Goal: Check status

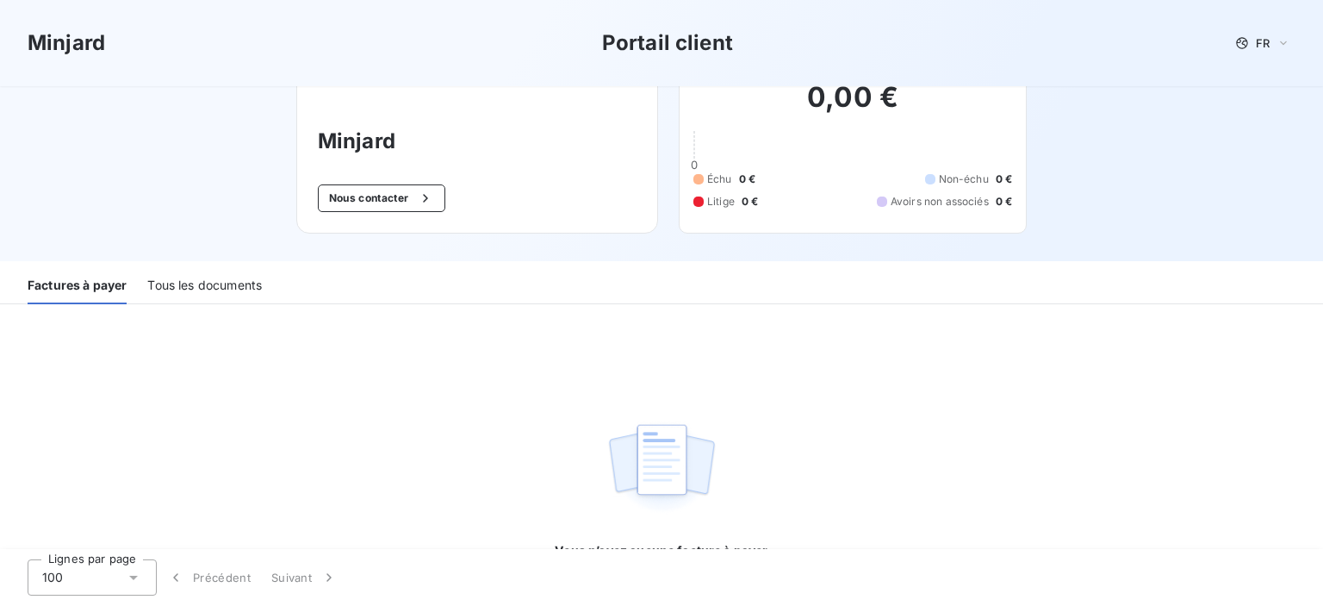
scroll to position [59, 0]
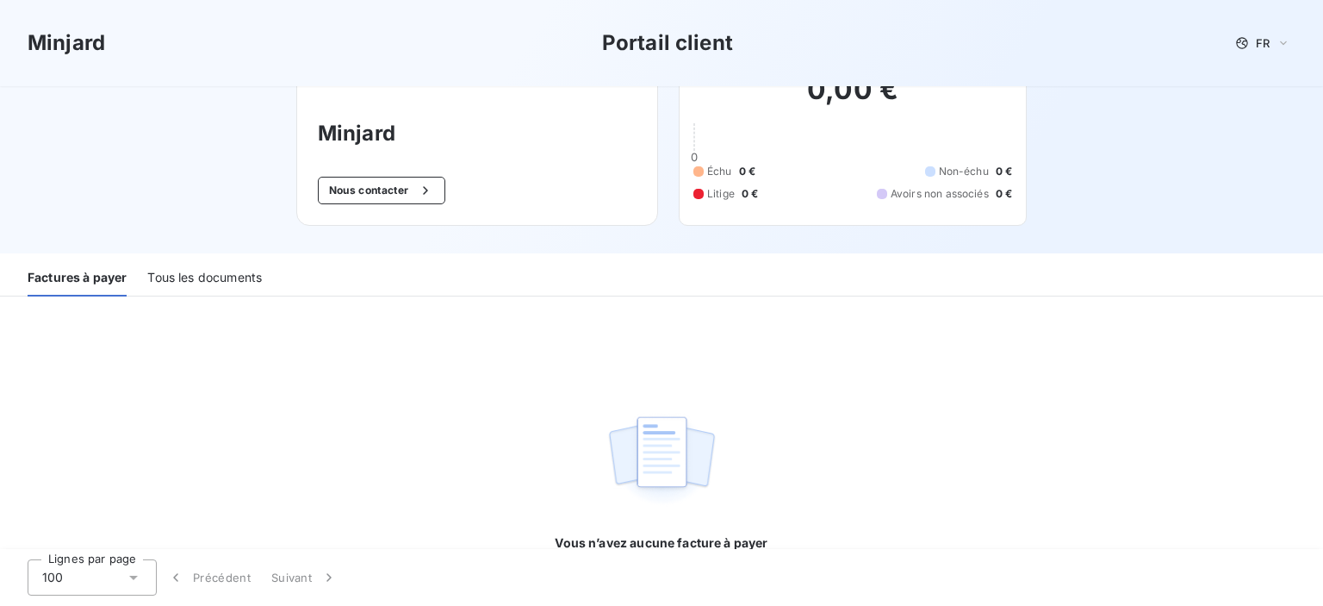
click at [203, 274] on div "Tous les documents" at bounding box center [204, 278] width 115 height 36
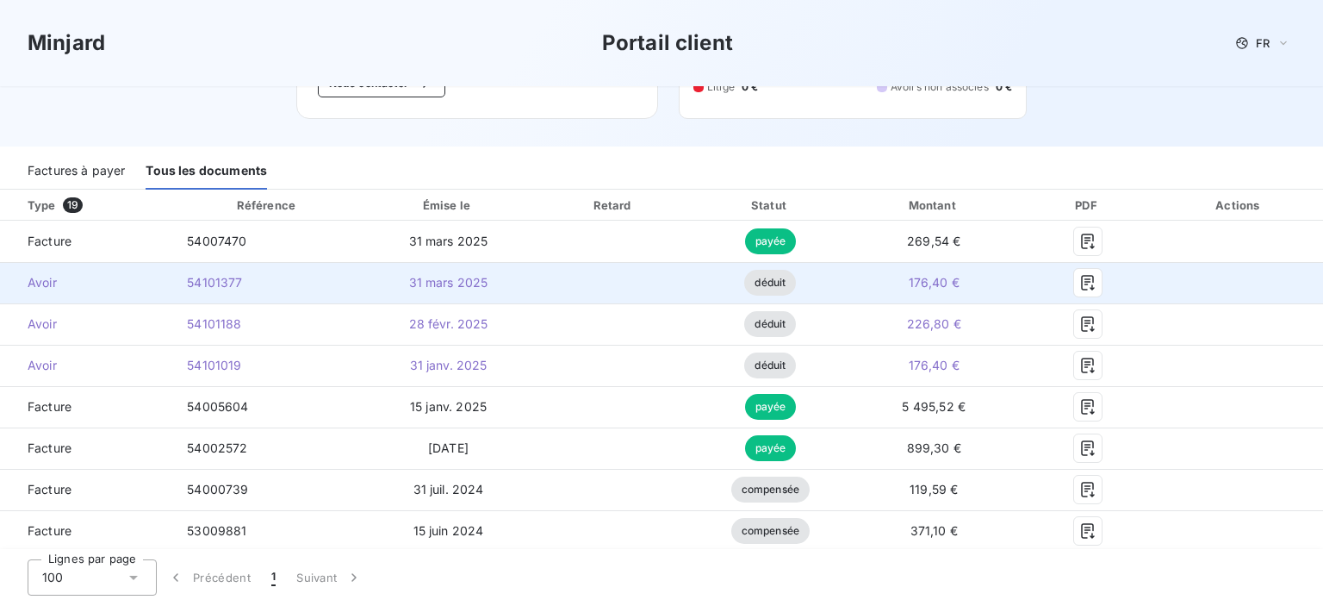
scroll to position [174, 0]
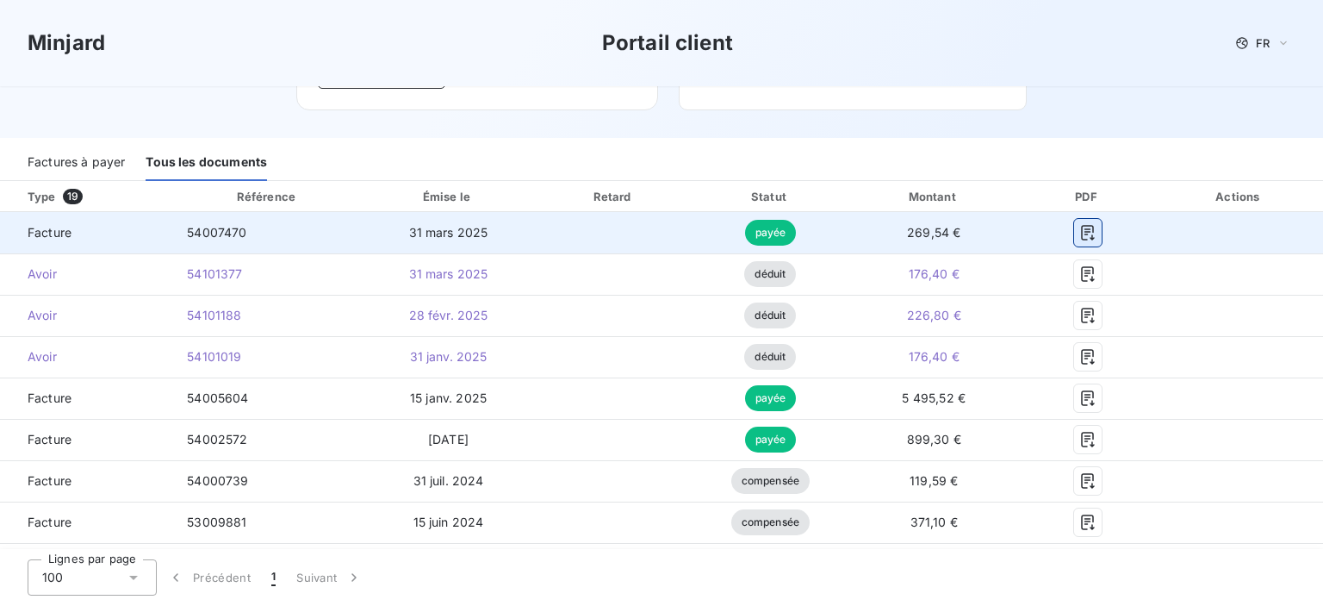
click at [1083, 227] on icon "button" at bounding box center [1087, 232] width 17 height 17
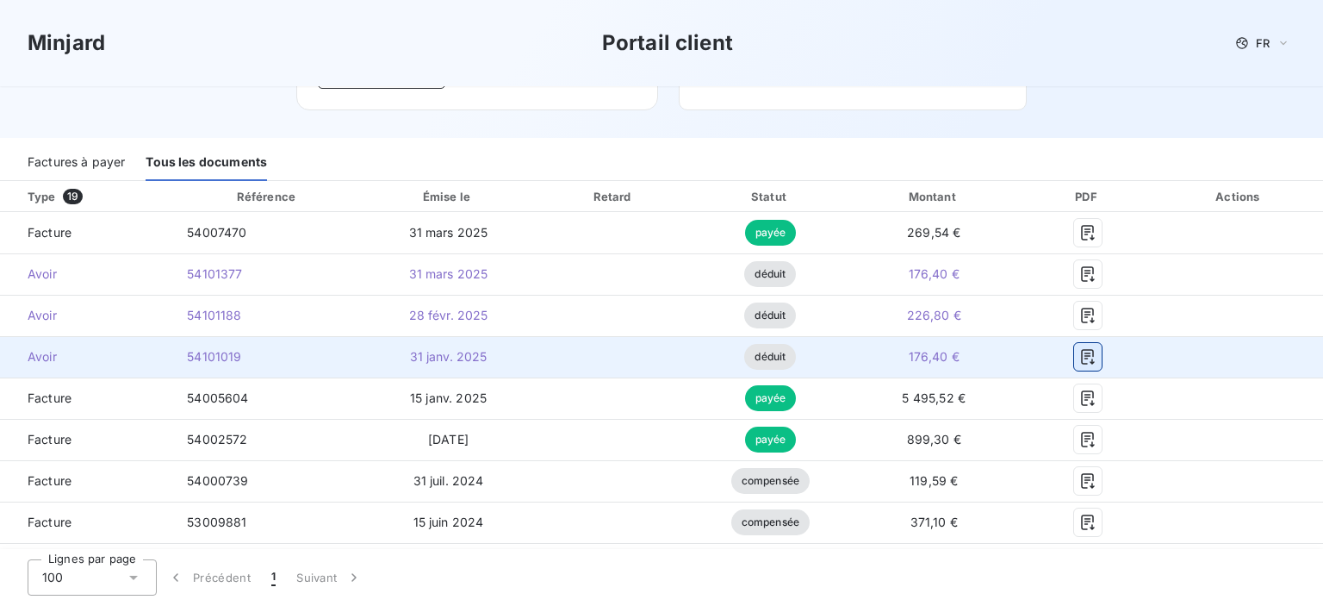
click at [1081, 363] on icon "button" at bounding box center [1087, 357] width 13 height 16
click at [1081, 351] on icon "button" at bounding box center [1087, 357] width 13 height 16
click at [1079, 364] on icon "button" at bounding box center [1087, 356] width 17 height 17
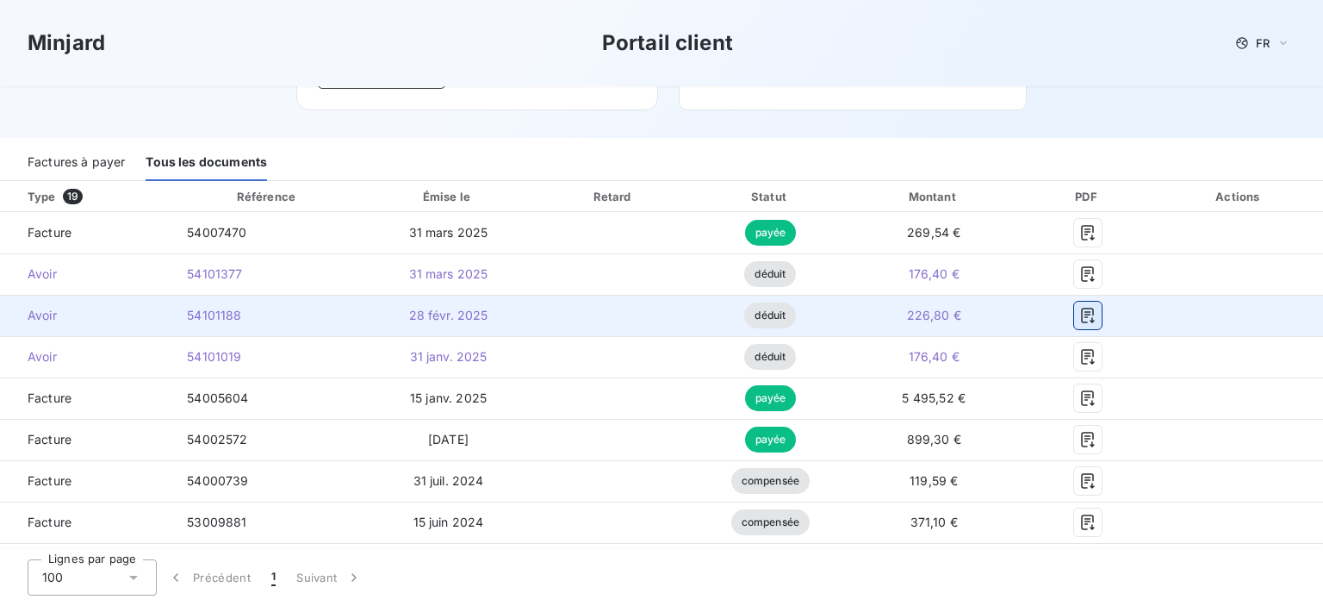
click at [1081, 316] on icon "button" at bounding box center [1087, 316] width 13 height 16
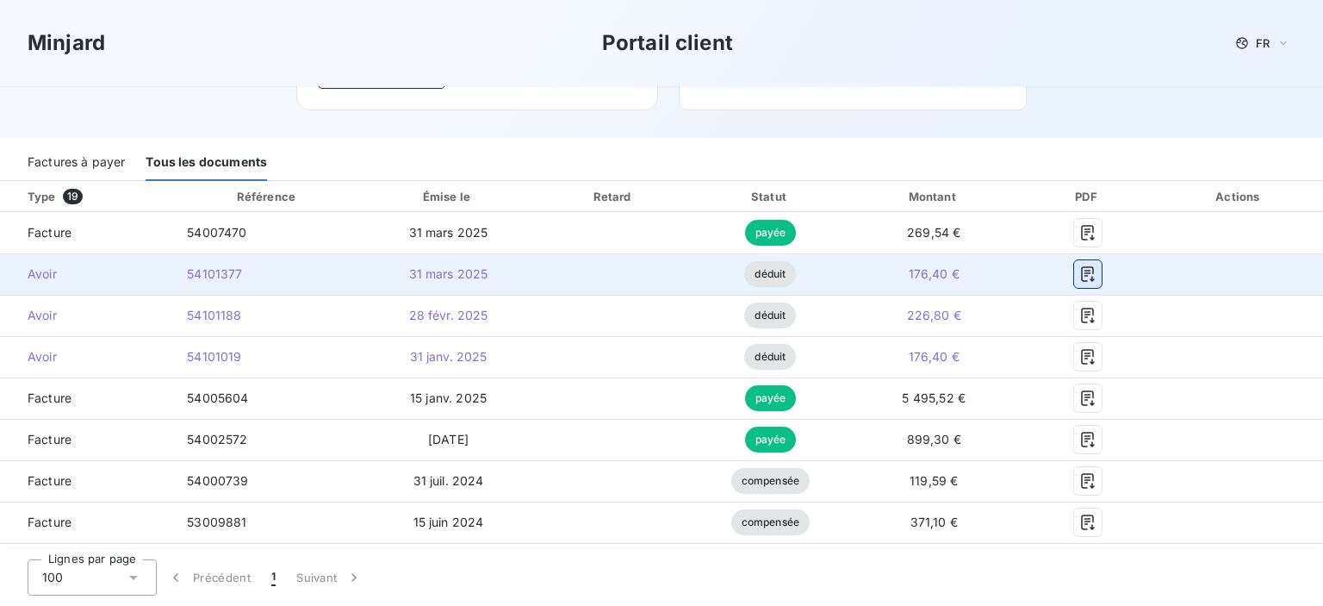
click at [1077, 262] on button "button" at bounding box center [1088, 274] width 28 height 28
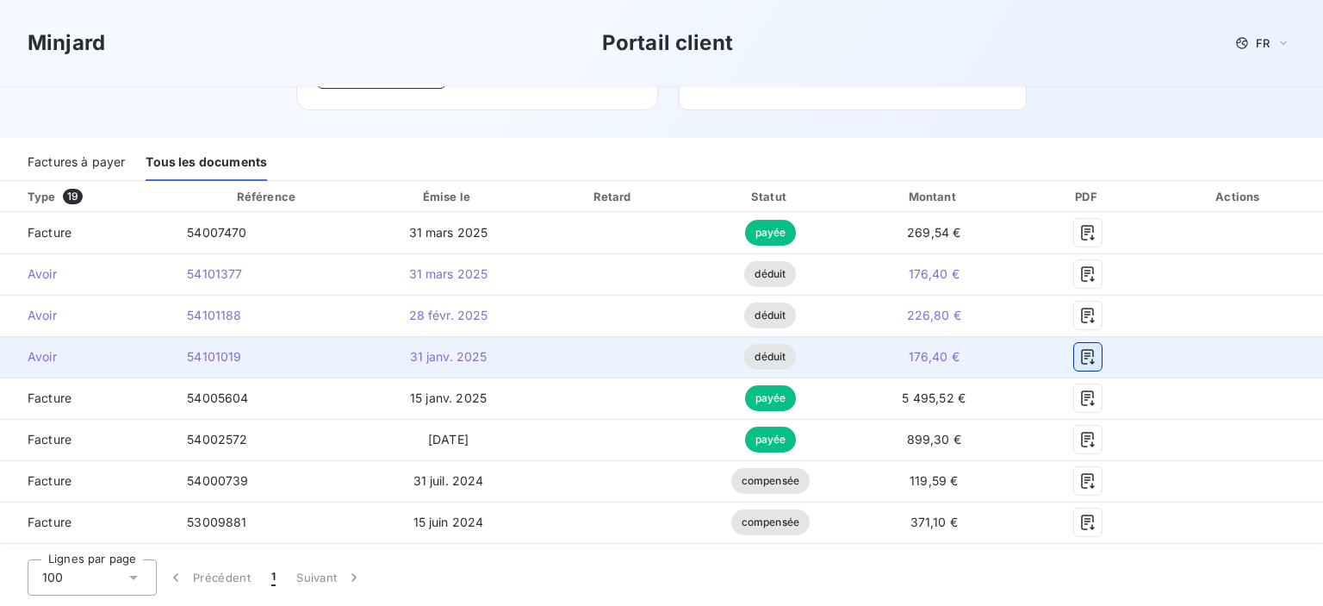
click at [1079, 361] on icon "button" at bounding box center [1087, 356] width 17 height 17
click at [1173, 349] on td at bounding box center [1239, 356] width 167 height 41
click at [929, 366] on td "176,40 €" at bounding box center [934, 356] width 172 height 41
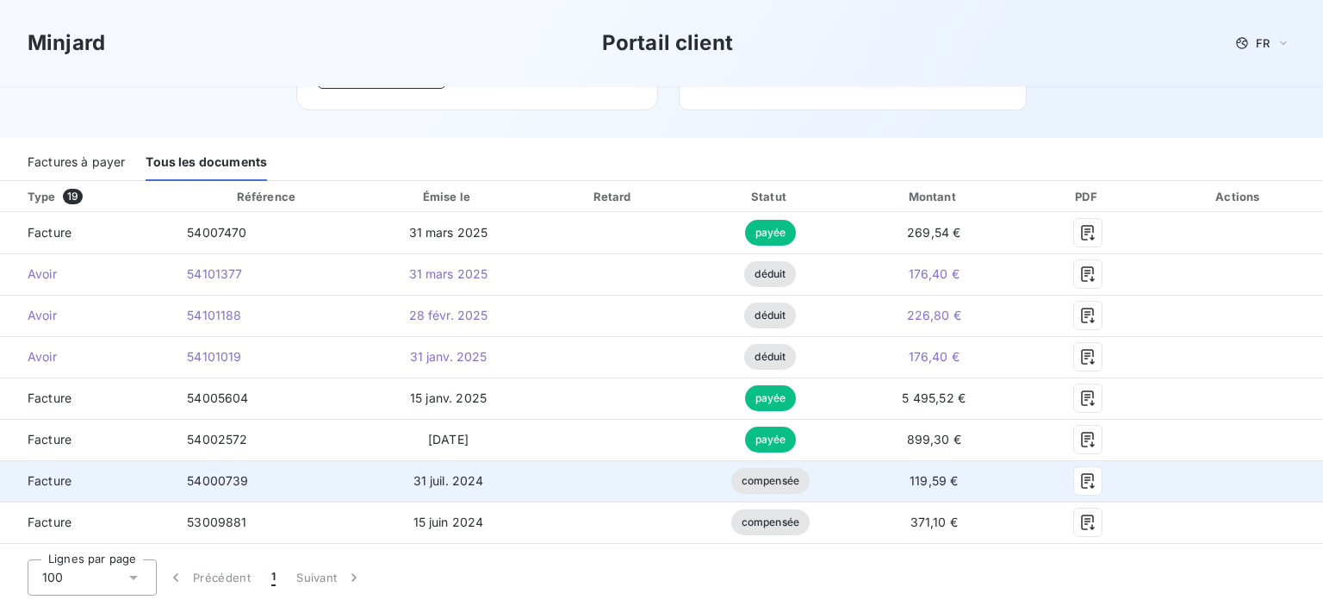
click at [941, 490] on td "119,59 €" at bounding box center [934, 480] width 172 height 41
click at [1079, 482] on icon "button" at bounding box center [1087, 480] width 17 height 17
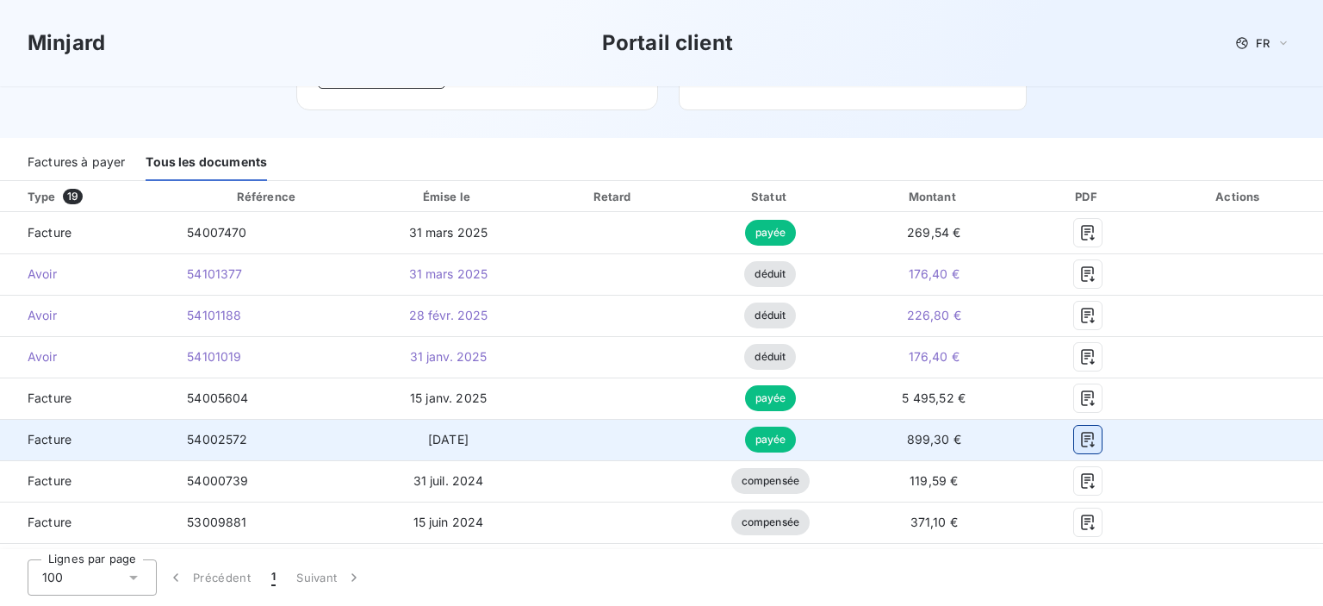
click at [1079, 427] on button "button" at bounding box center [1088, 440] width 28 height 28
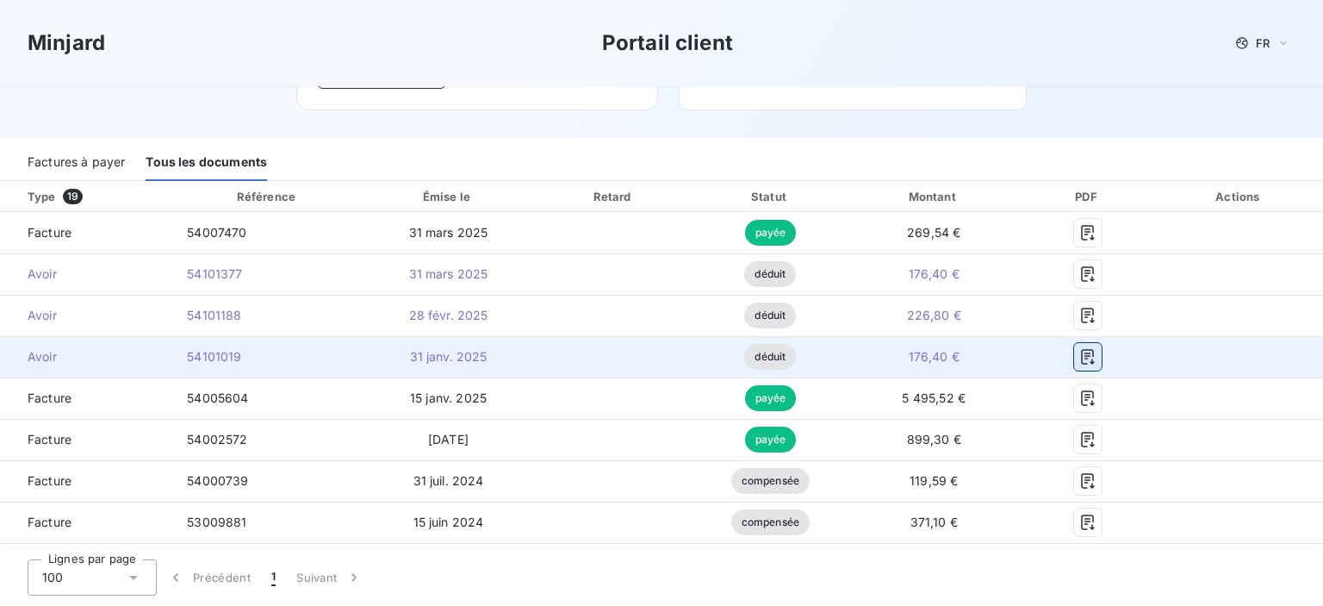
click at [1080, 358] on icon "button" at bounding box center [1087, 356] width 17 height 17
click at [938, 359] on span "176,40 €" at bounding box center [934, 356] width 51 height 15
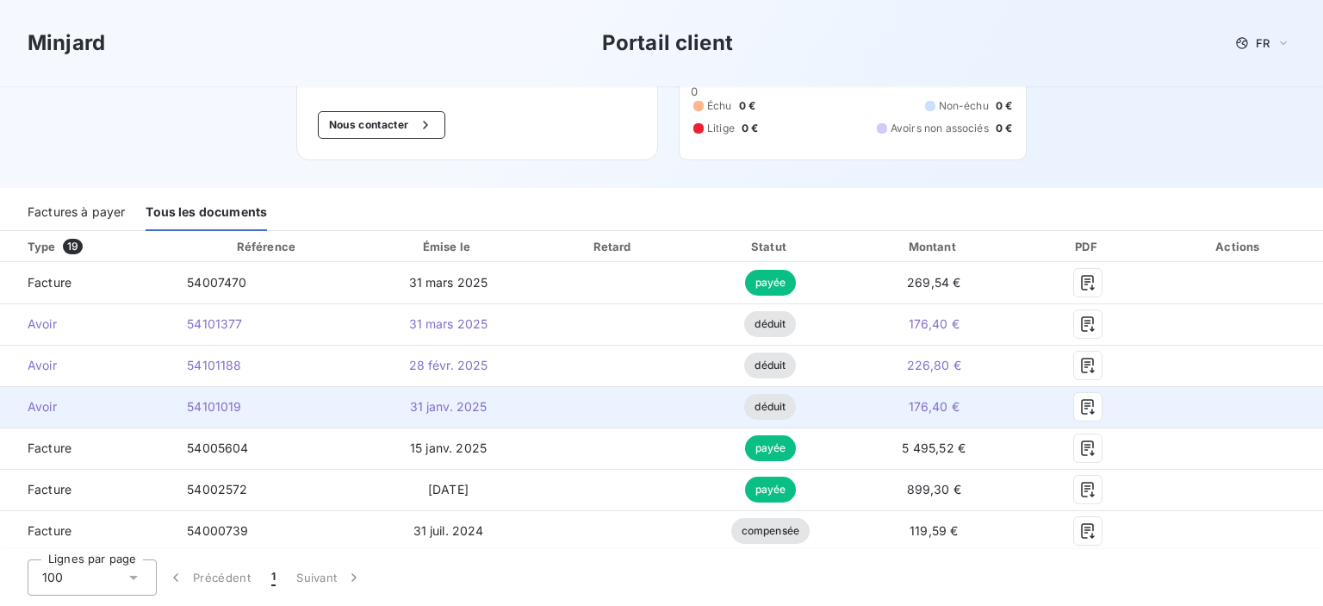
scroll to position [123, 0]
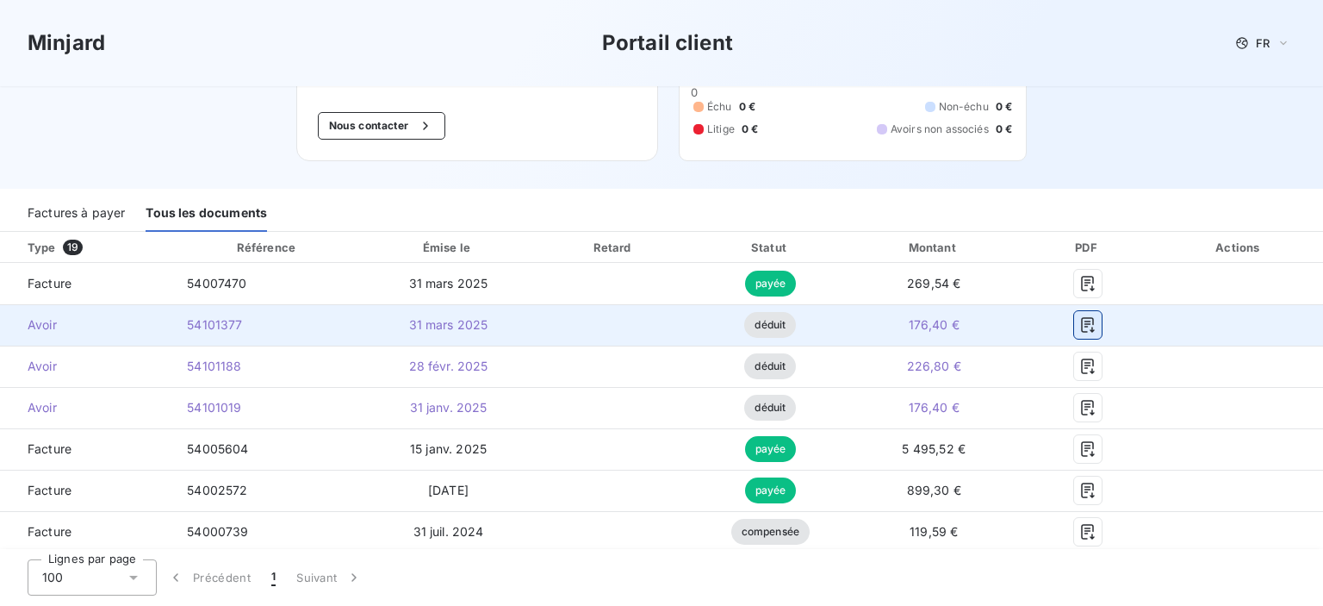
click at [1079, 324] on icon "button" at bounding box center [1087, 324] width 17 height 17
